Goal: Navigation & Orientation: Find specific page/section

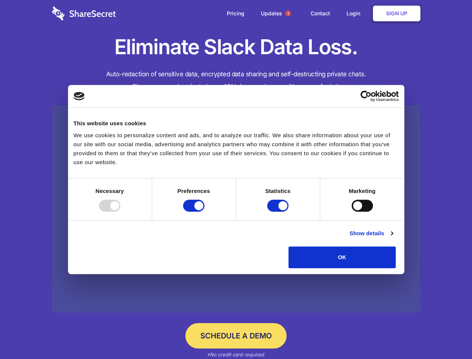
click at [120, 211] on div at bounding box center [109, 205] width 21 height 12
click at [204, 211] on input "Preferences" at bounding box center [193, 205] width 21 height 12
checkbox input "false"
click at [279, 211] on input "Statistics" at bounding box center [277, 205] width 21 height 12
checkbox input "false"
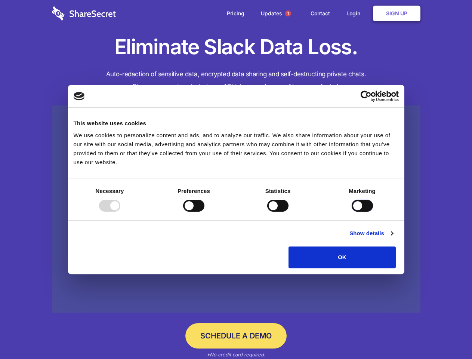
click at [351, 211] on input "Marketing" at bounding box center [361, 205] width 21 height 12
checkbox input "true"
click at [393, 238] on link "Show details" at bounding box center [370, 233] width 43 height 9
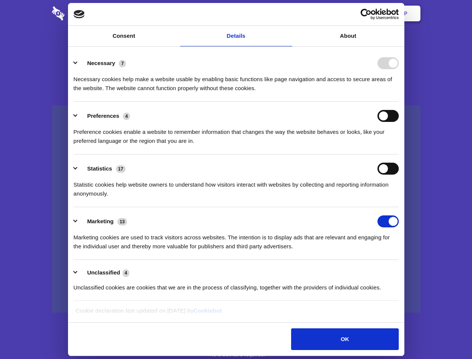
click at [399, 102] on li "Necessary 7 Necessary cookies help make a website usable by enabling basic func…" at bounding box center [236, 75] width 325 height 53
click at [288, 13] on span "1" at bounding box center [288, 13] width 6 height 6
